Goal: Task Accomplishment & Management: Use online tool/utility

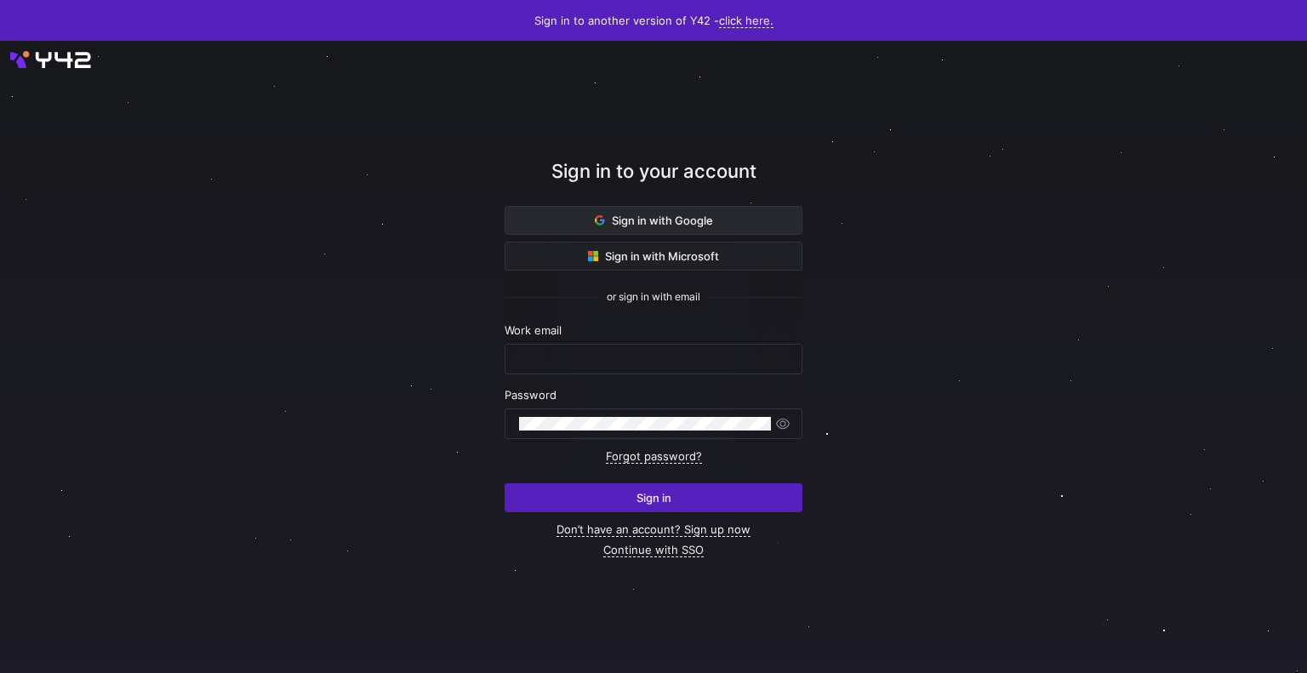
click at [693, 218] on span "Sign in with Google" at bounding box center [654, 221] width 118 height 14
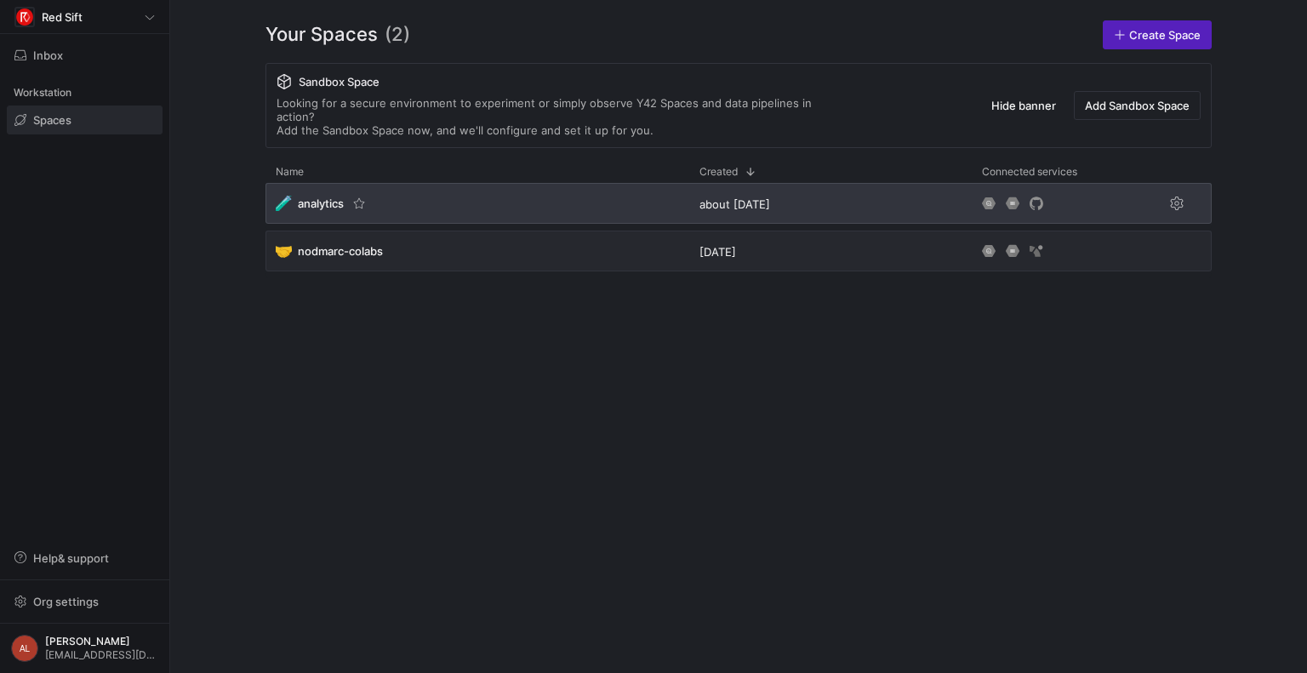
click at [563, 186] on div "🧪 analytics" at bounding box center [478, 203] width 424 height 41
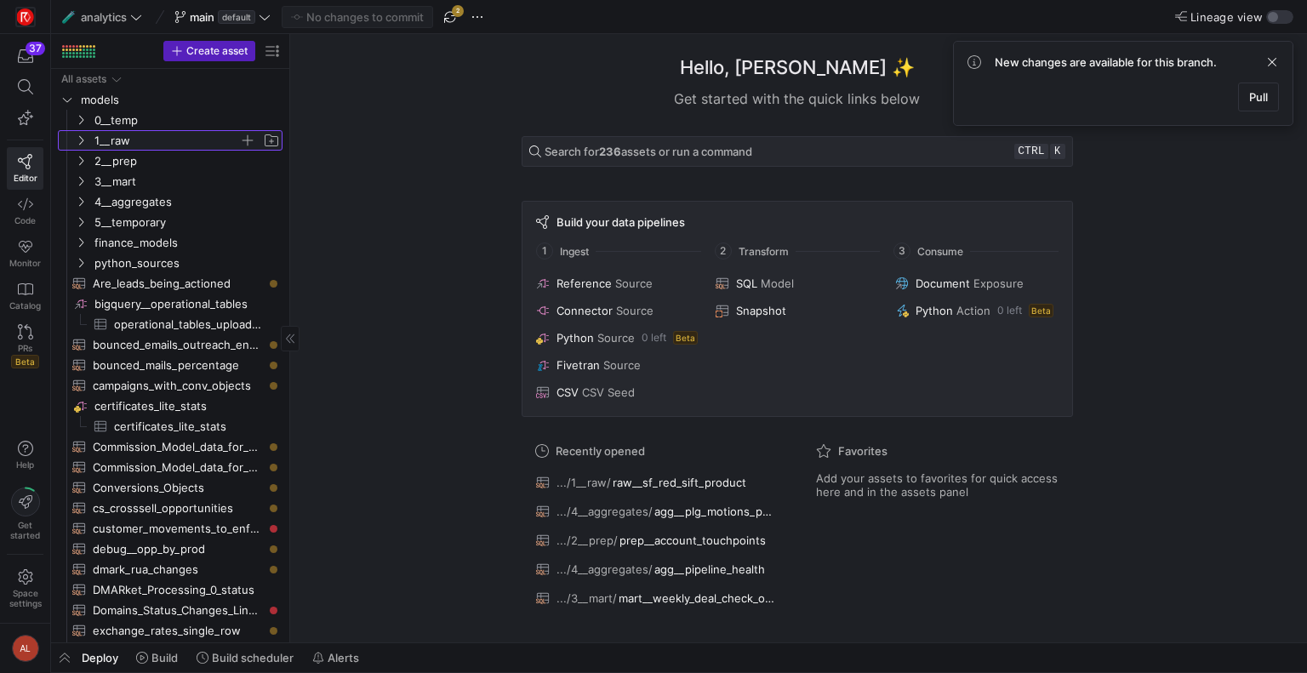
click at [76, 140] on icon "Press SPACE to select this row." at bounding box center [81, 140] width 12 height 10
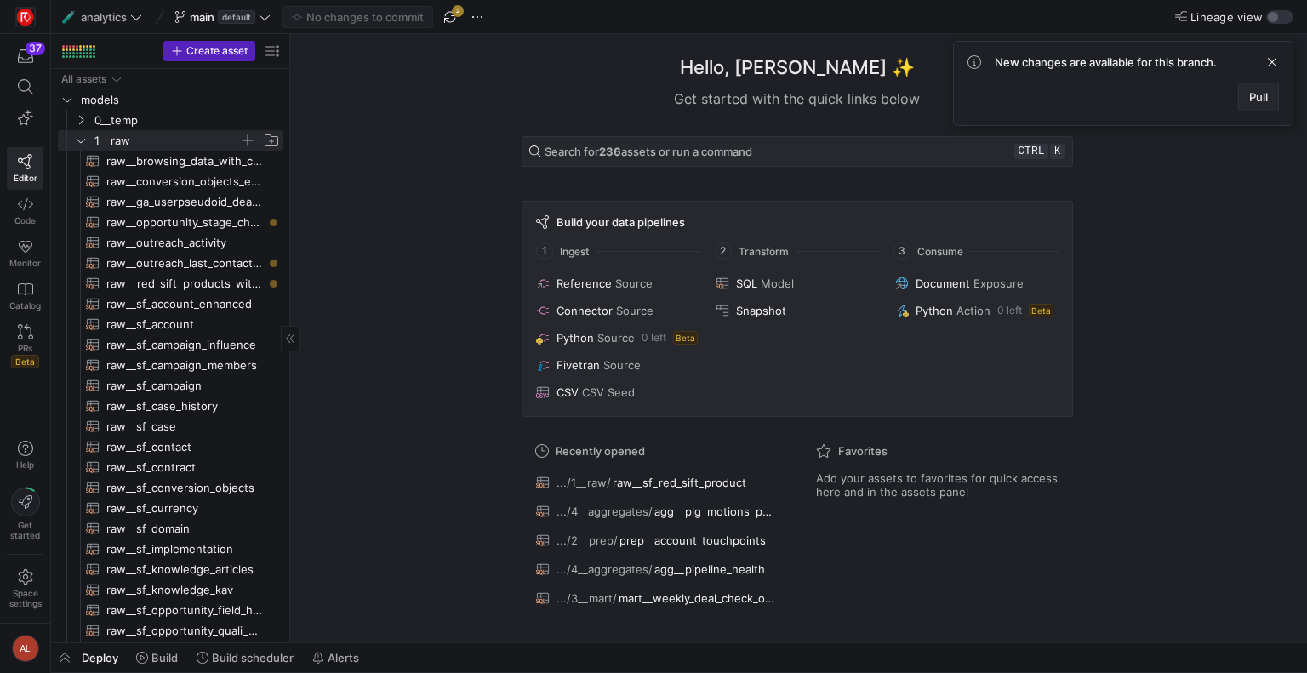
click at [1263, 97] on span "Pull" at bounding box center [1258, 97] width 19 height 14
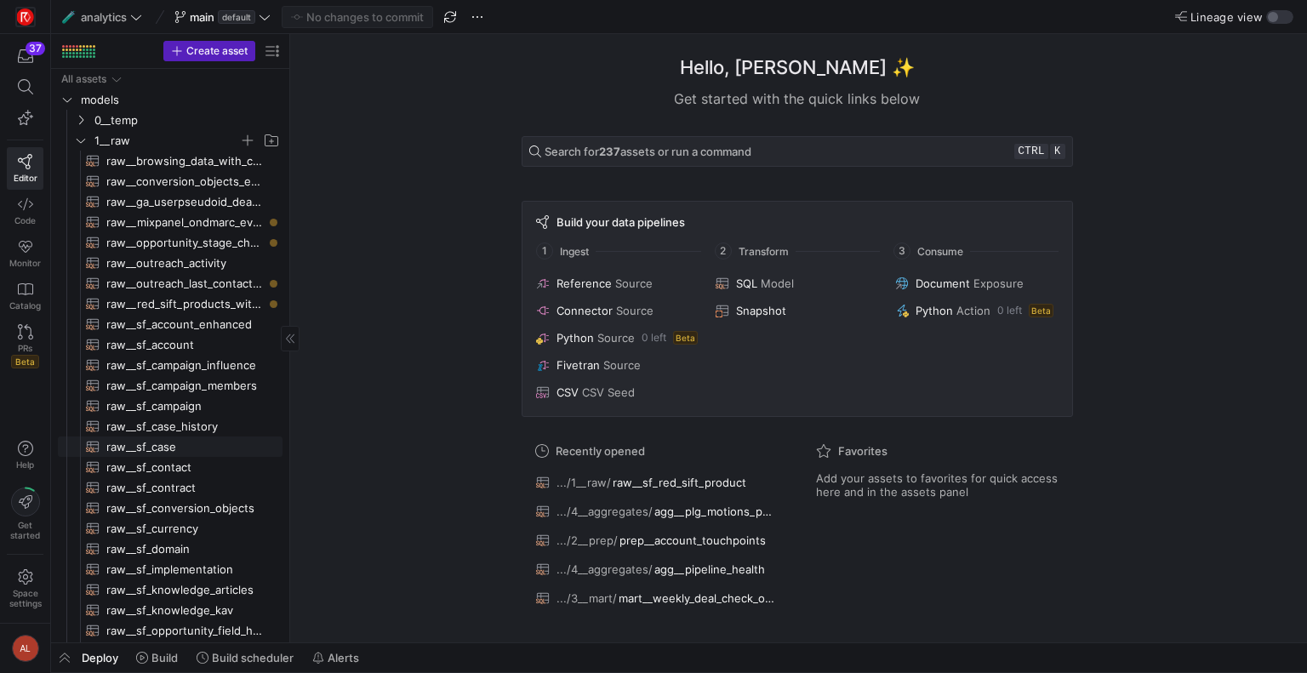
click at [170, 442] on span "raw__sf_case​​​​​​​​​​" at bounding box center [184, 447] width 157 height 20
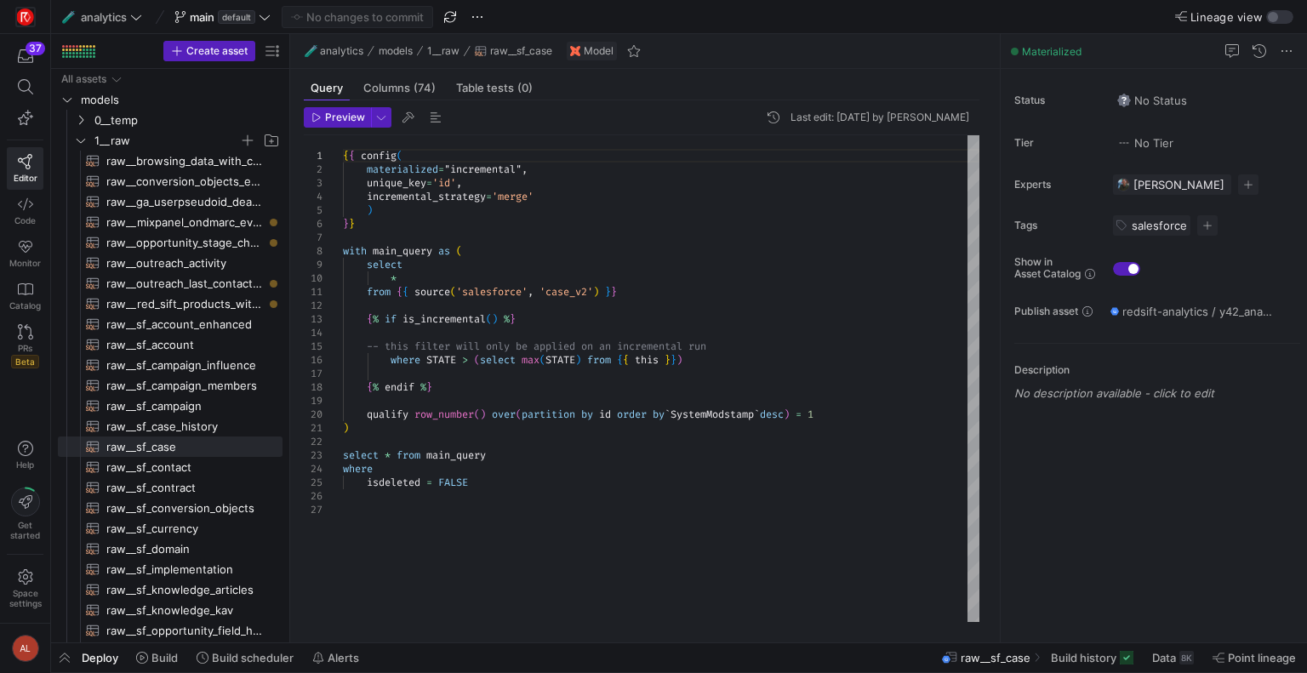
click at [89, 656] on span "Deploy" at bounding box center [100, 658] width 37 height 14
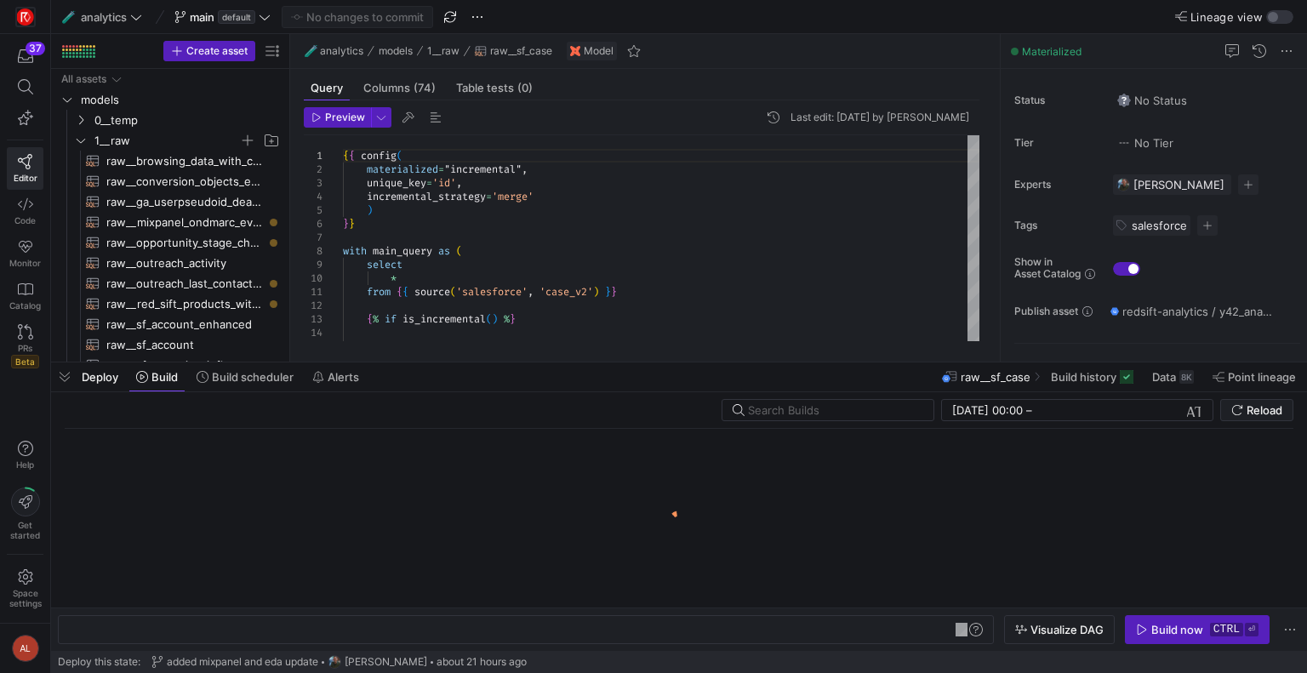
scroll to position [0, 143]
click at [1062, 372] on span "Build history" at bounding box center [1084, 377] width 66 height 14
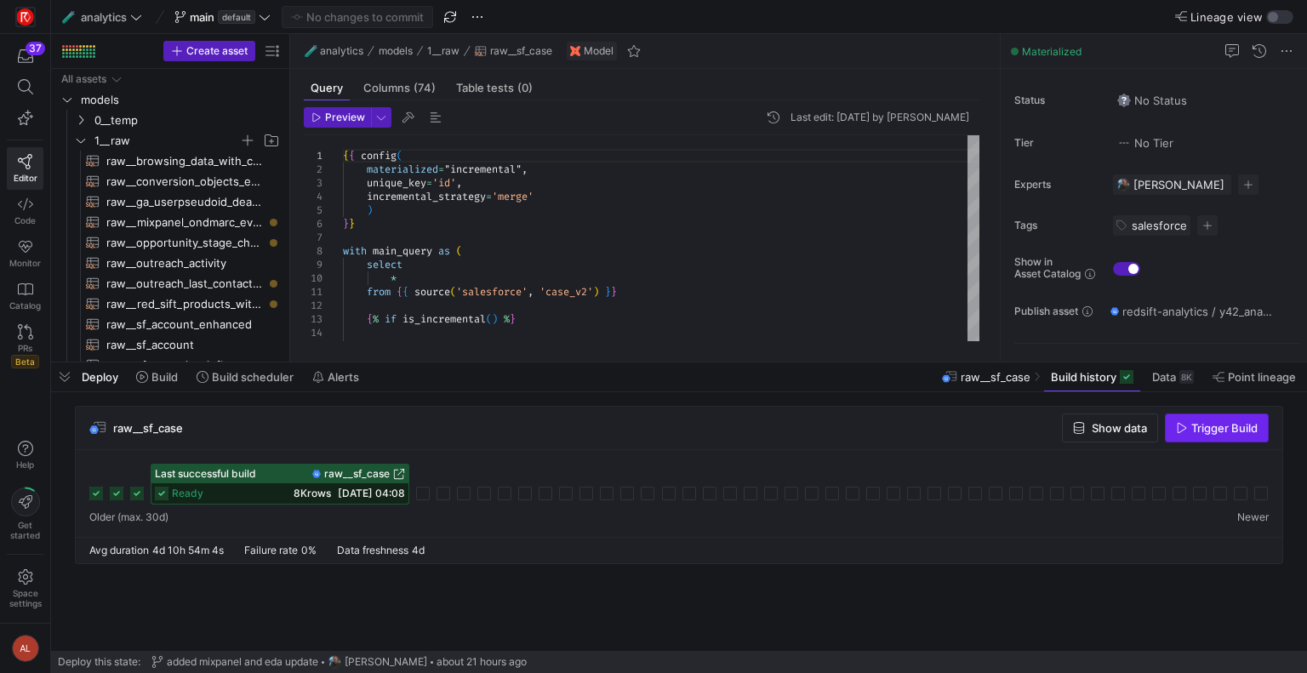
click at [1206, 432] on span "Trigger Build" at bounding box center [1225, 428] width 66 height 14
click at [141, 382] on icon at bounding box center [142, 377] width 12 height 12
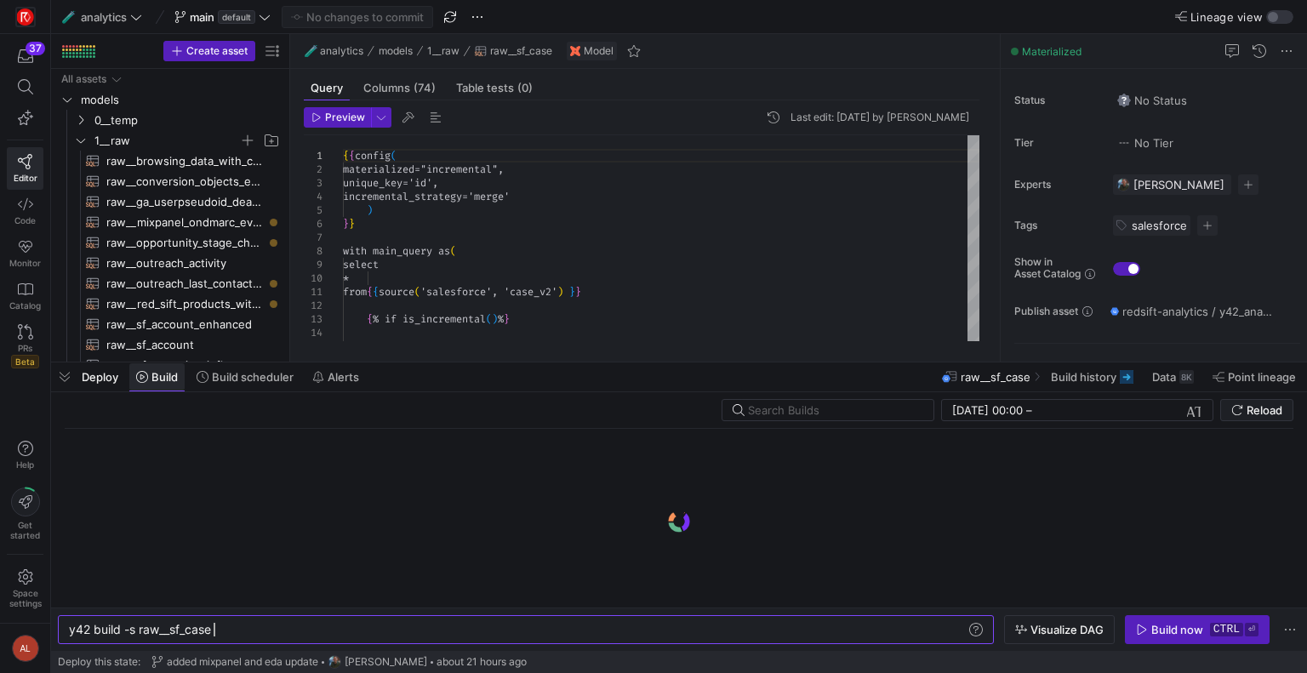
scroll to position [0, 143]
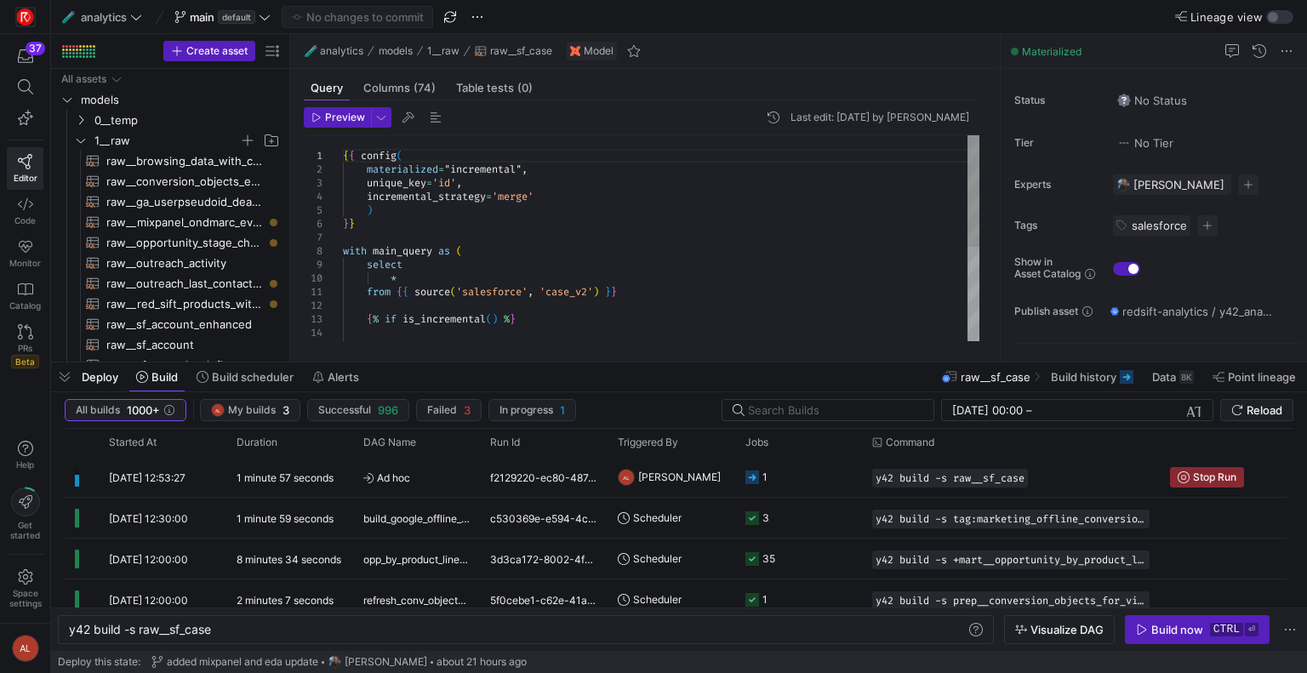
click at [555, 274] on div "{ { config ( materialized = "incremental" , unique_key = 'id' , incremental_str…" at bounding box center [661, 325] width 637 height 381
type textarea "from {{ source('salesforce', 'case_v2') }} {% if is_incremental() %} -- this fi…"
click at [768, 313] on div "{ { config ( materialized = "incremental" , unique_key = 'id' , incremental_str…" at bounding box center [661, 325] width 637 height 381
click at [330, 116] on span "Preview" at bounding box center [345, 117] width 40 height 12
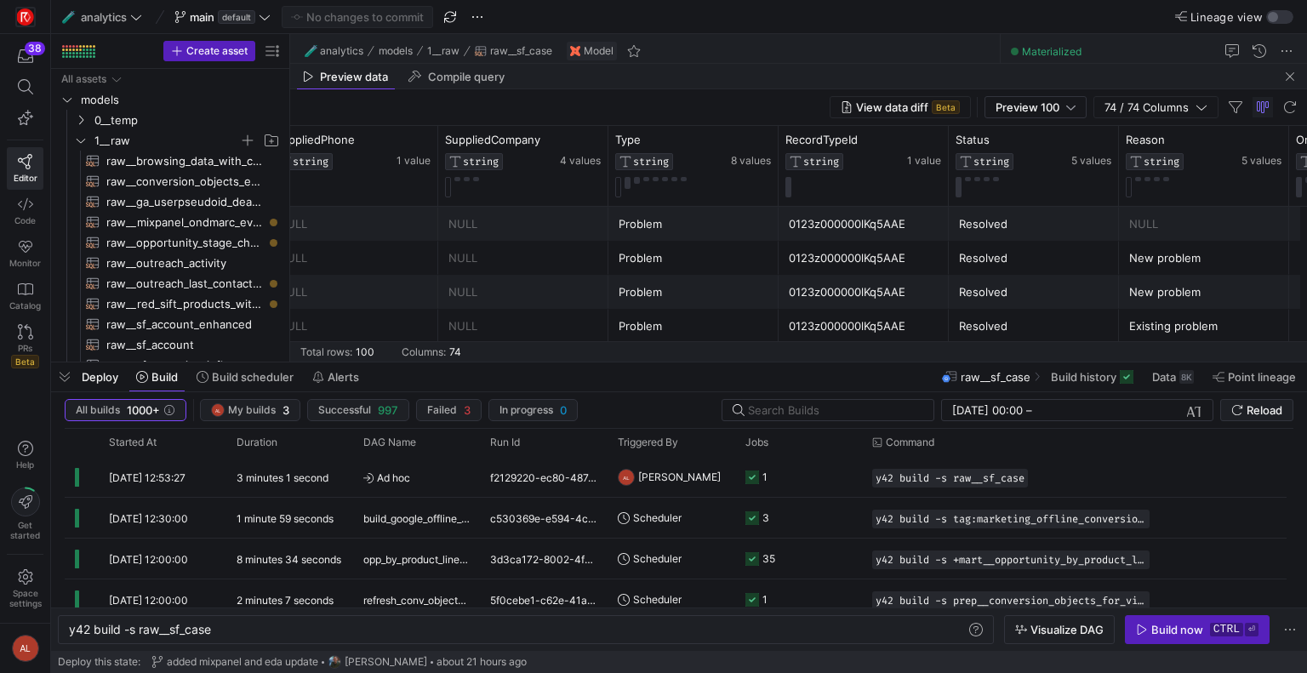
scroll to position [0, 1809]
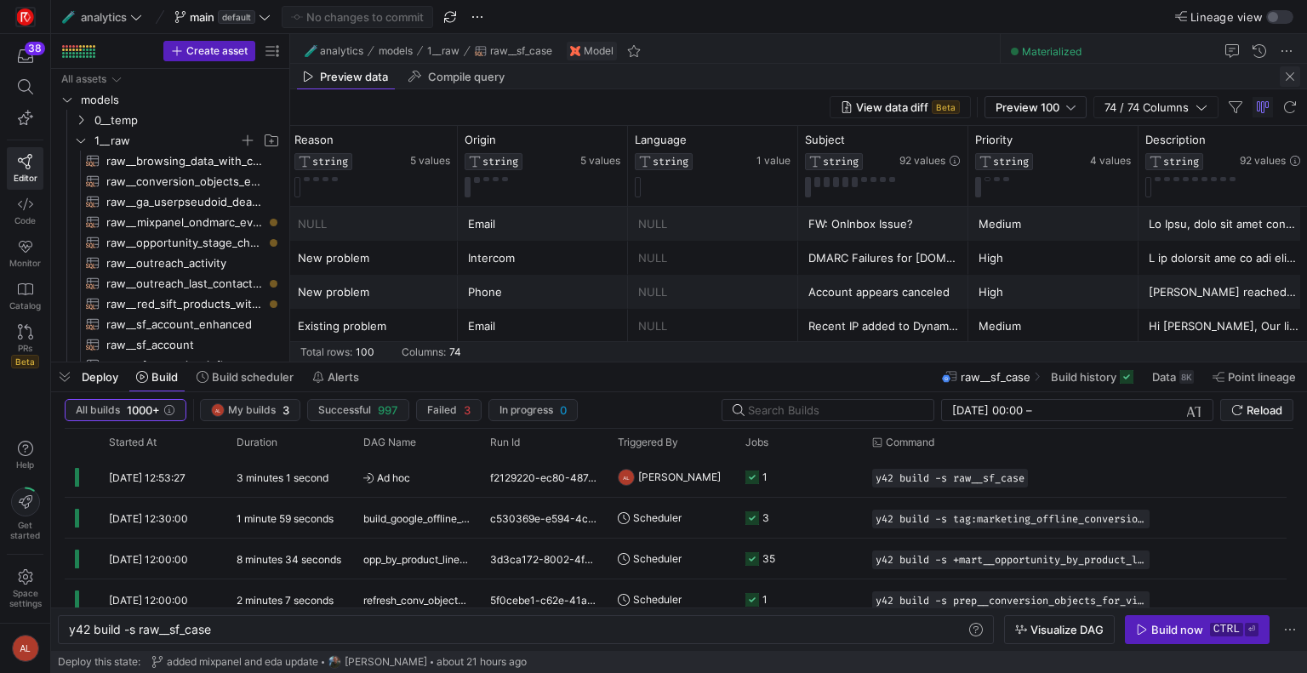
click at [1284, 69] on span "button" at bounding box center [1290, 76] width 20 height 20
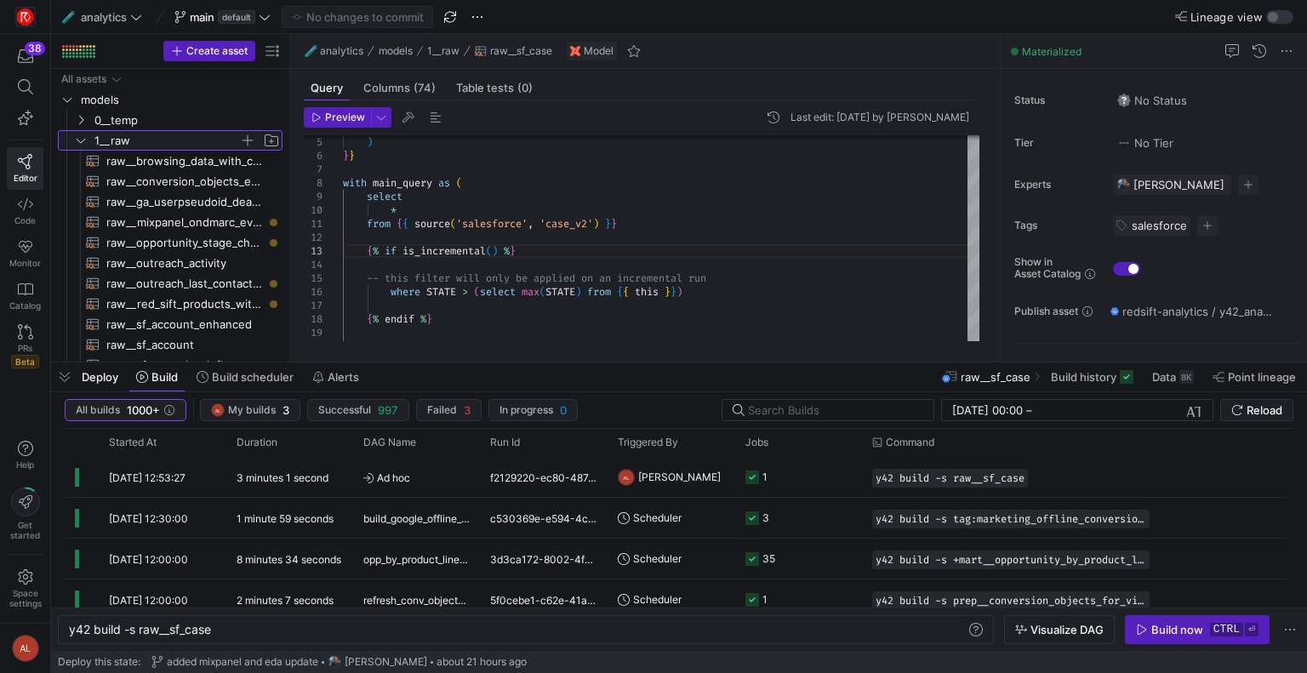
click at [72, 135] on span "1__raw" at bounding box center [176, 140] width 209 height 19
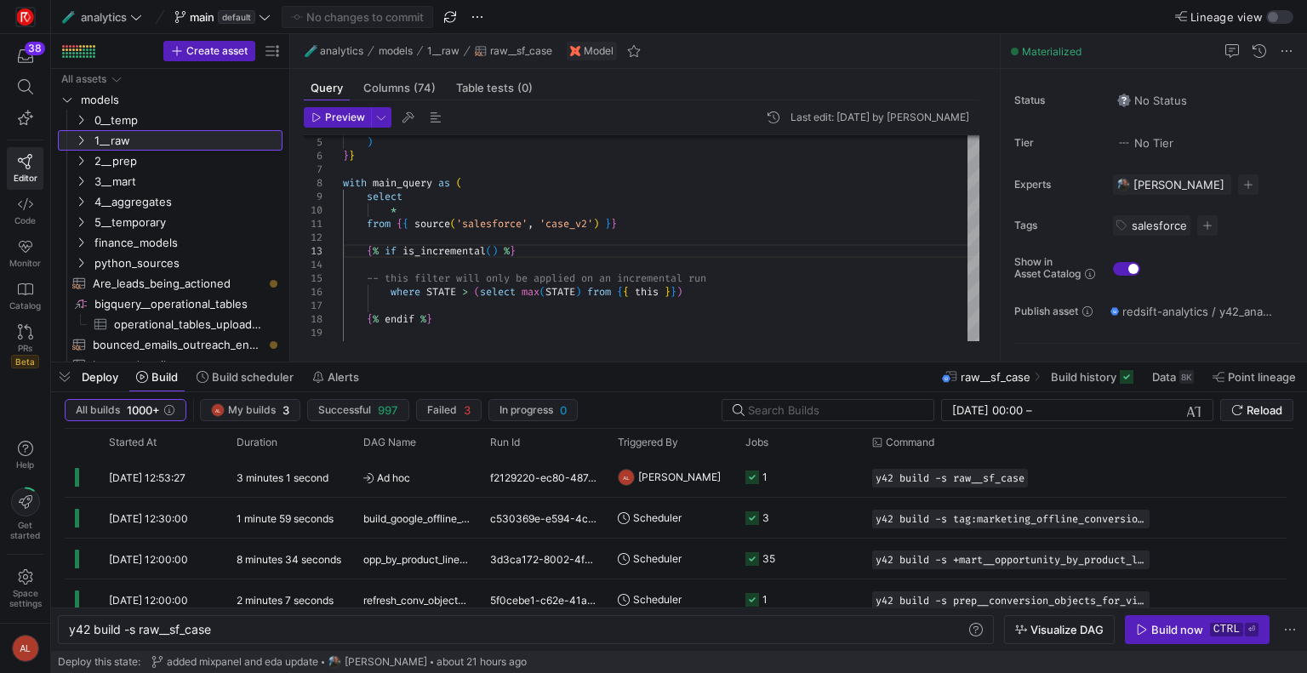
click at [80, 144] on icon at bounding box center [81, 140] width 12 height 10
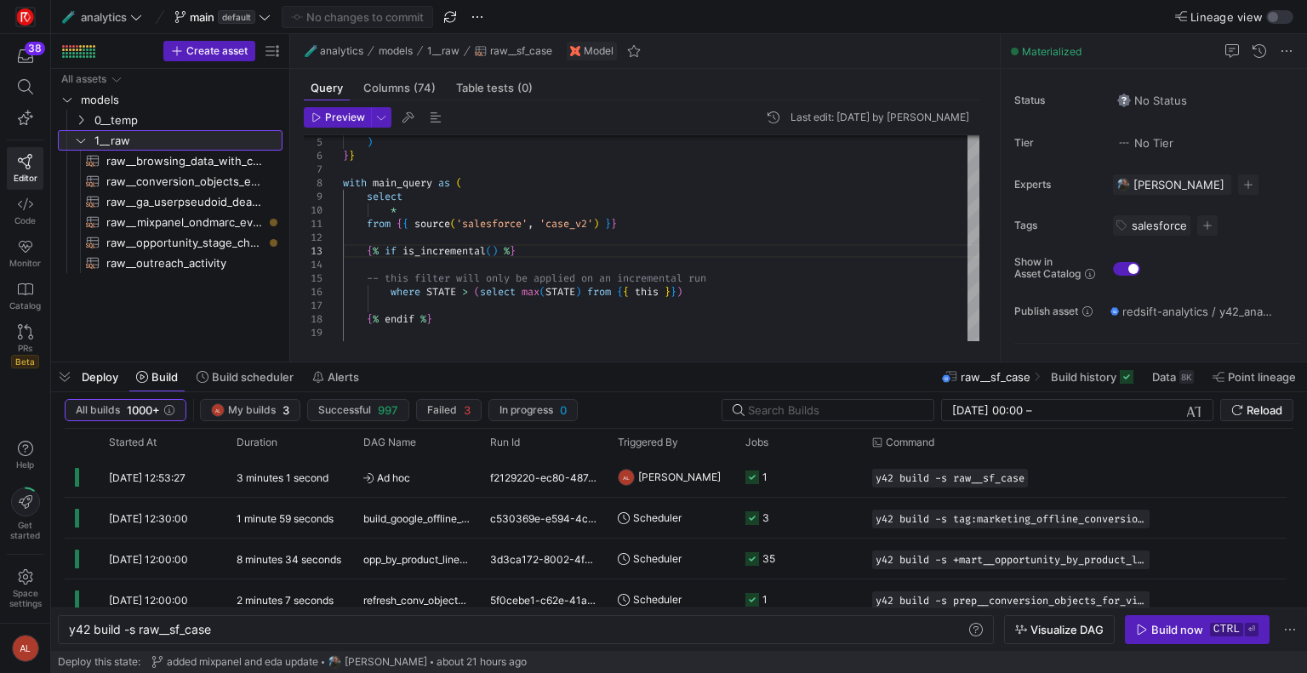
click at [80, 144] on icon at bounding box center [81, 140] width 12 height 10
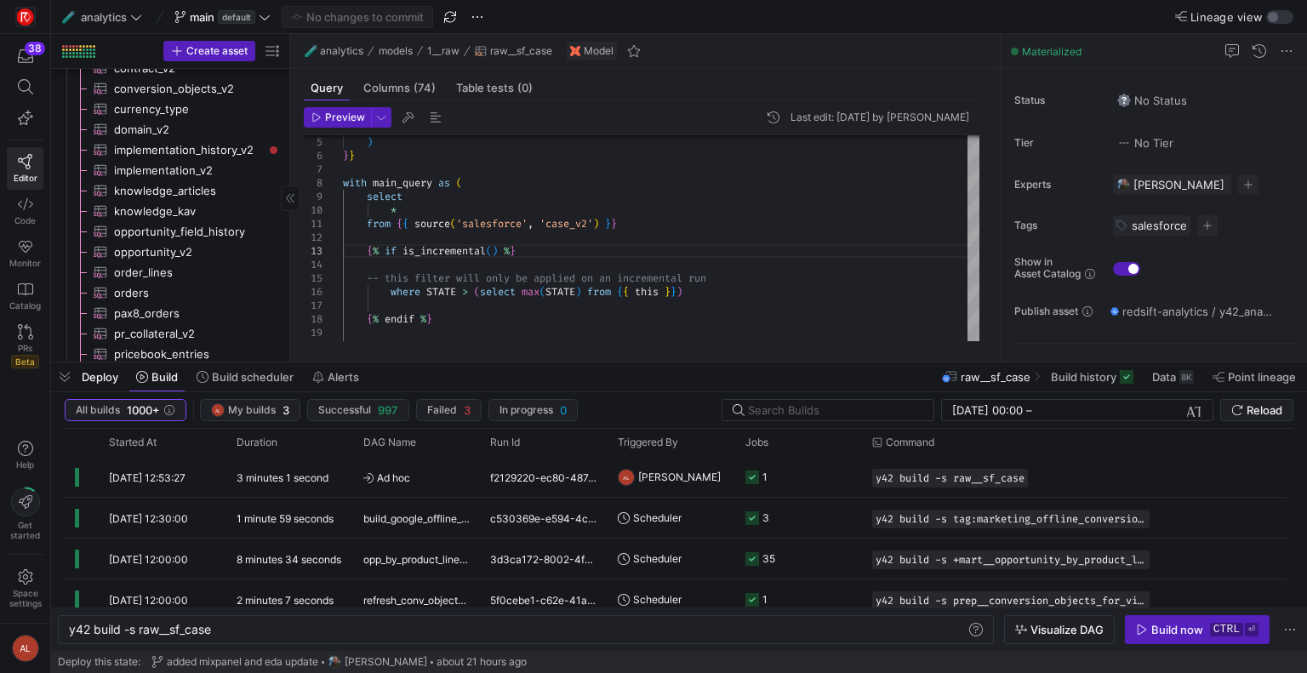
scroll to position [1635, 0]
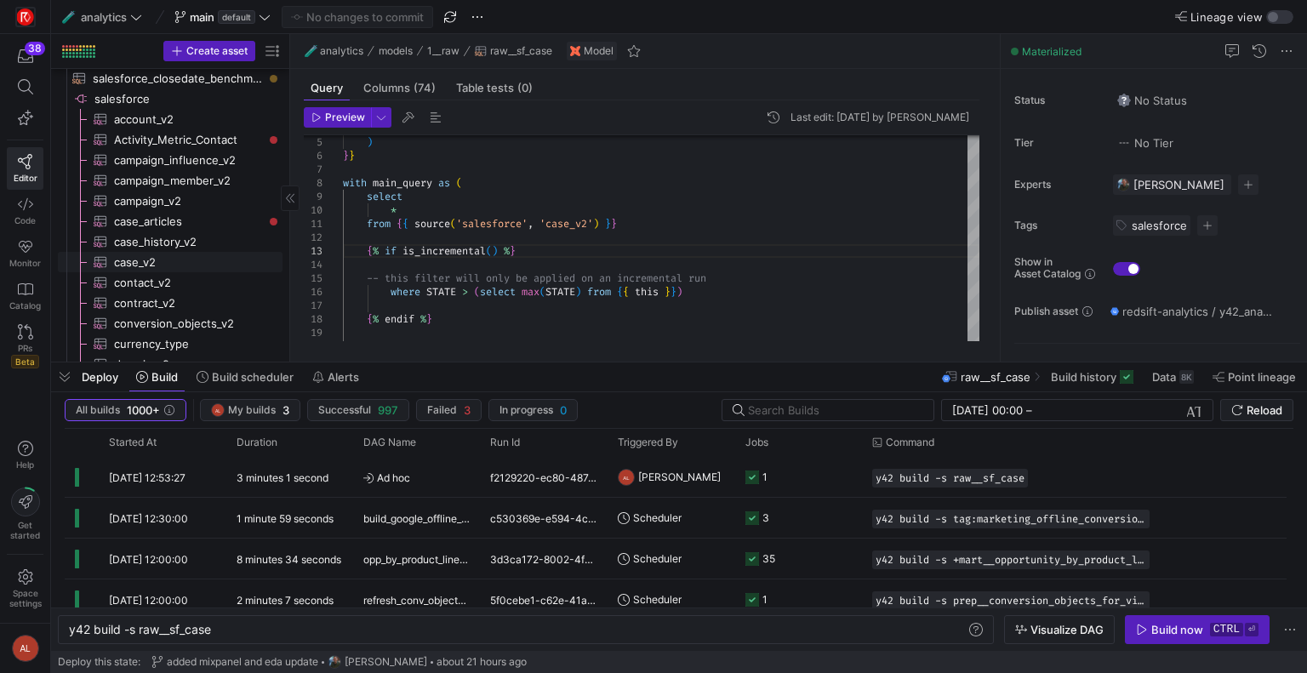
click at [138, 260] on span "case_v2​​​​​​​​​" at bounding box center [188, 263] width 149 height 20
type textarea "y42 build -s source:[DOMAIN_NAME]_v2"
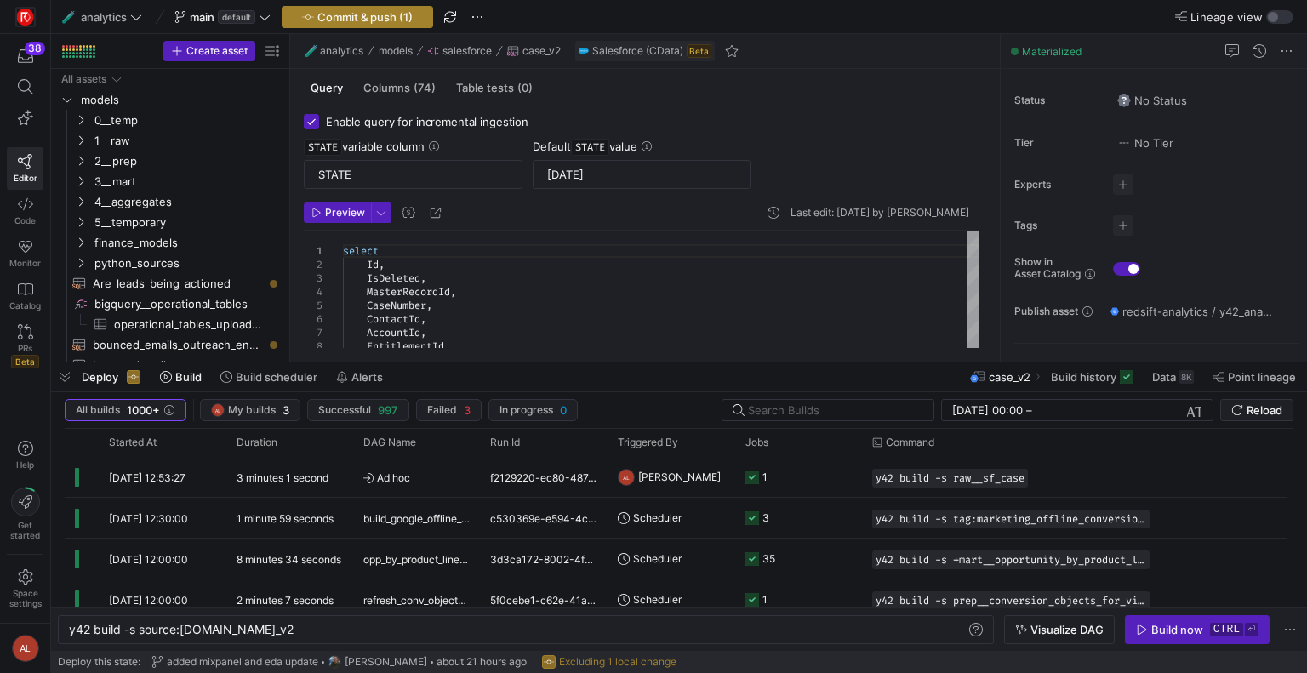
click at [329, 14] on span "Commit & push (1)" at bounding box center [364, 17] width 95 height 14
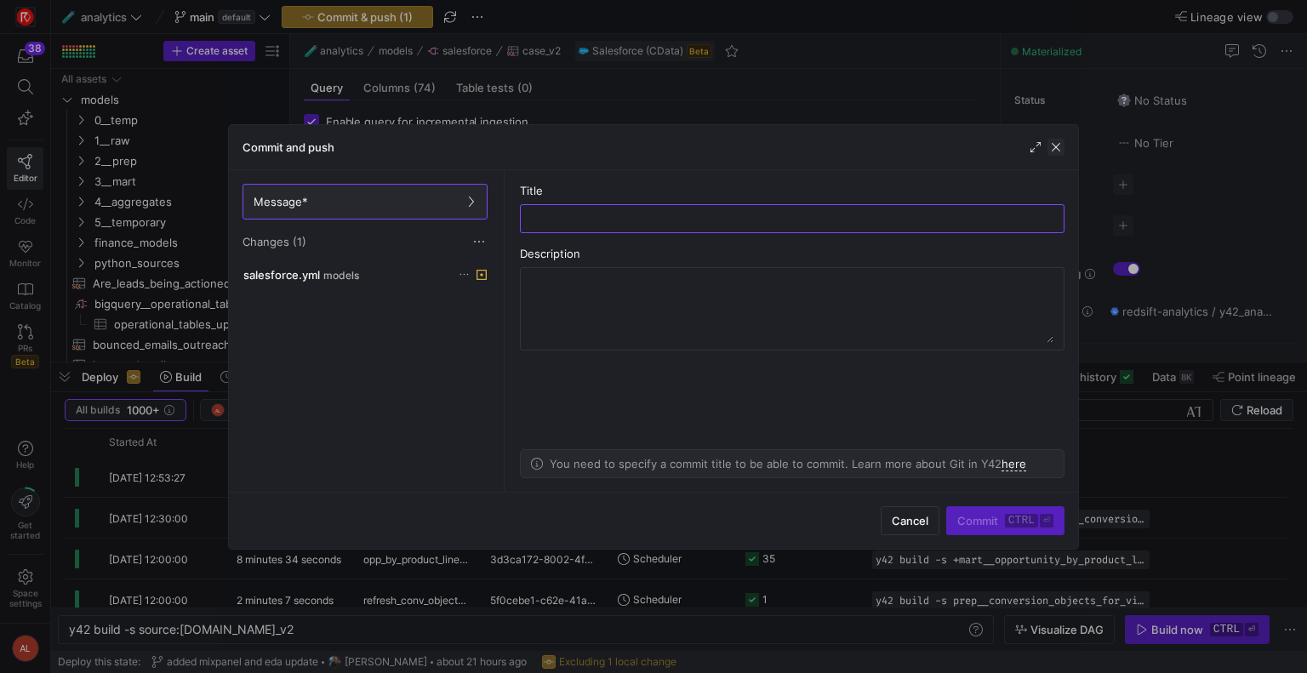
click at [1056, 143] on span "button" at bounding box center [1056, 147] width 17 height 17
